Goal: Transaction & Acquisition: Purchase product/service

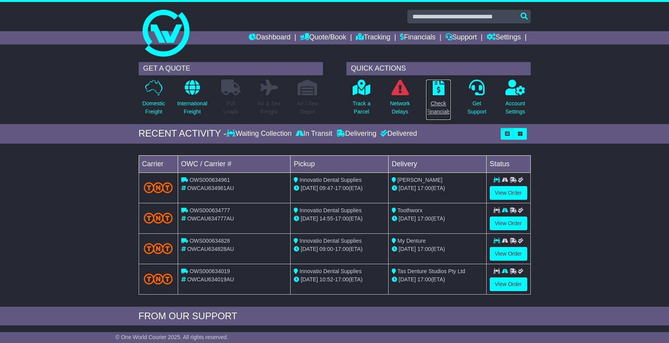
click at [444, 92] on p at bounding box center [438, 88] width 25 height 16
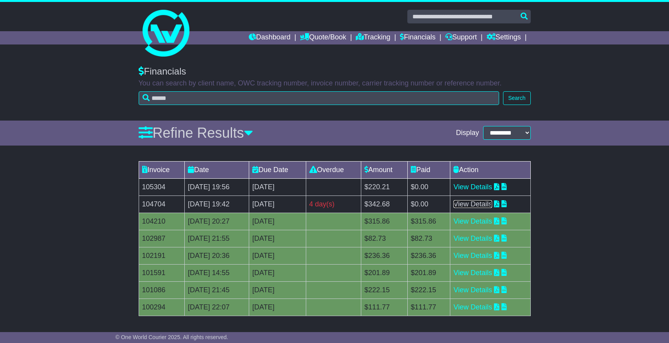
click at [492, 205] on link "View Details" at bounding box center [472, 204] width 39 height 8
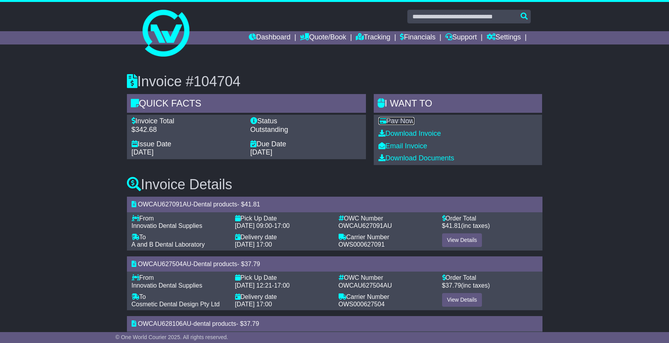
click at [405, 123] on link "Pay Now" at bounding box center [396, 121] width 36 height 8
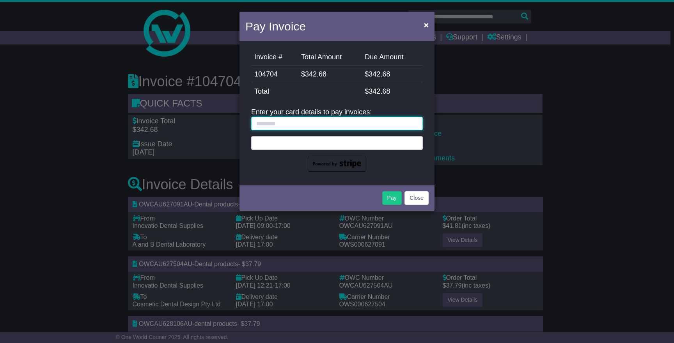
click at [342, 123] on input "text" at bounding box center [337, 124] width 172 height 14
type input "**********"
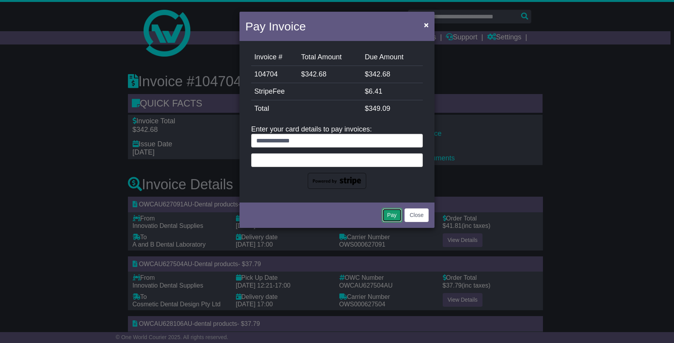
click at [391, 213] on button "Pay" at bounding box center [392, 215] width 20 height 14
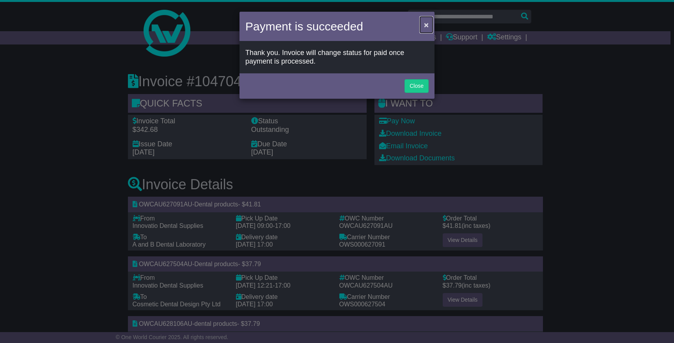
click at [429, 29] on span "×" at bounding box center [426, 24] width 5 height 9
